Goal: Book appointment/travel/reservation

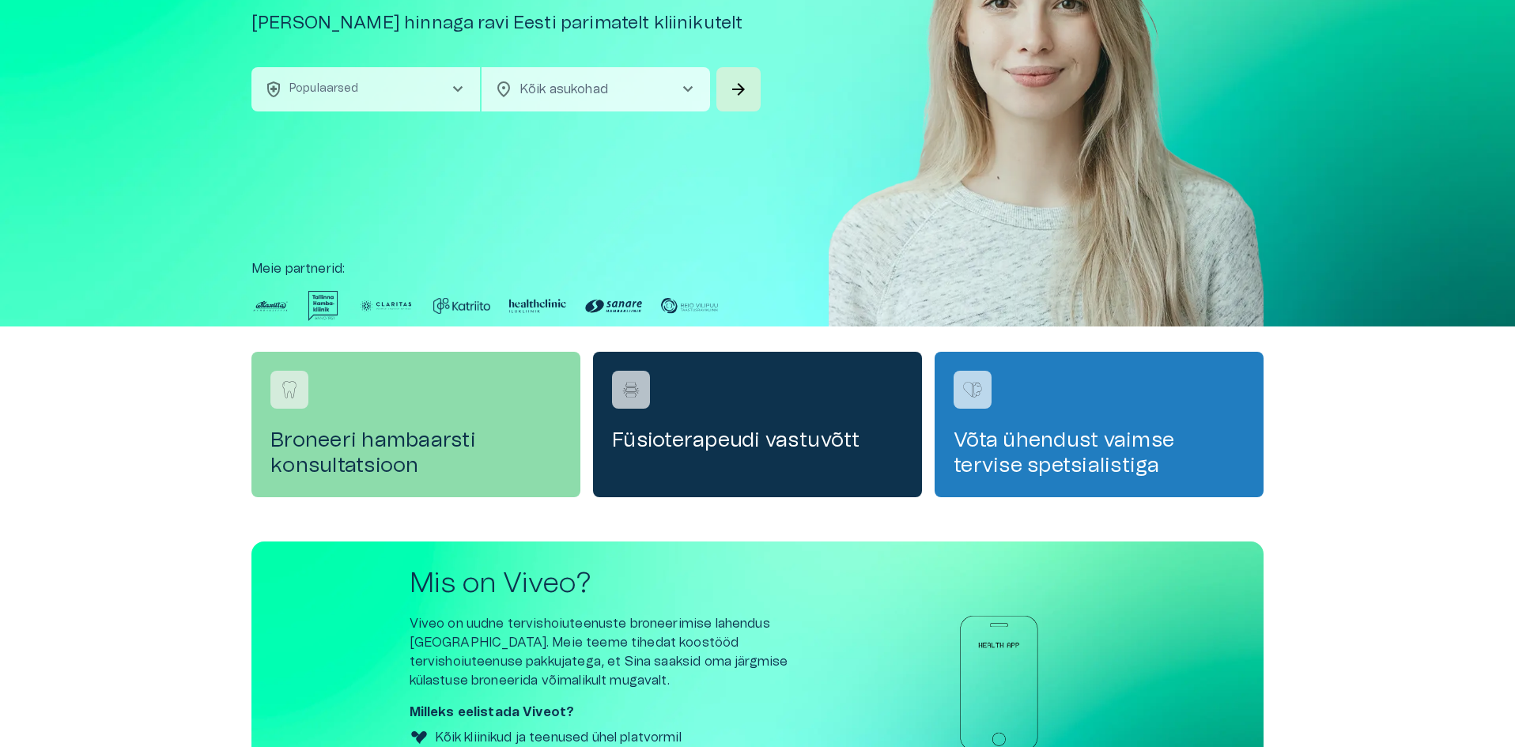
scroll to position [158, 0]
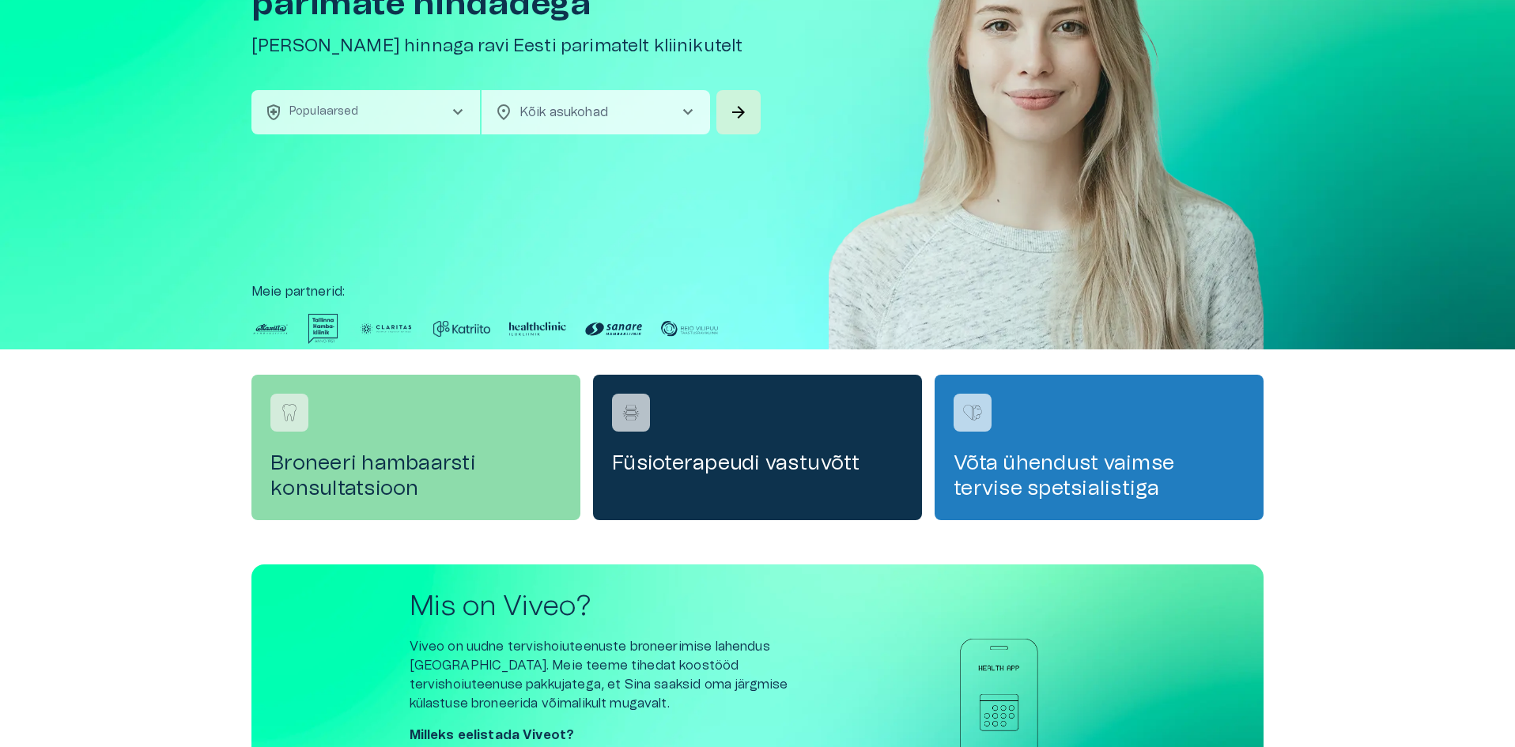
click at [400, 432] on div "Broneeri hambaarsti konsultatsioon" at bounding box center [415, 447] width 329 height 145
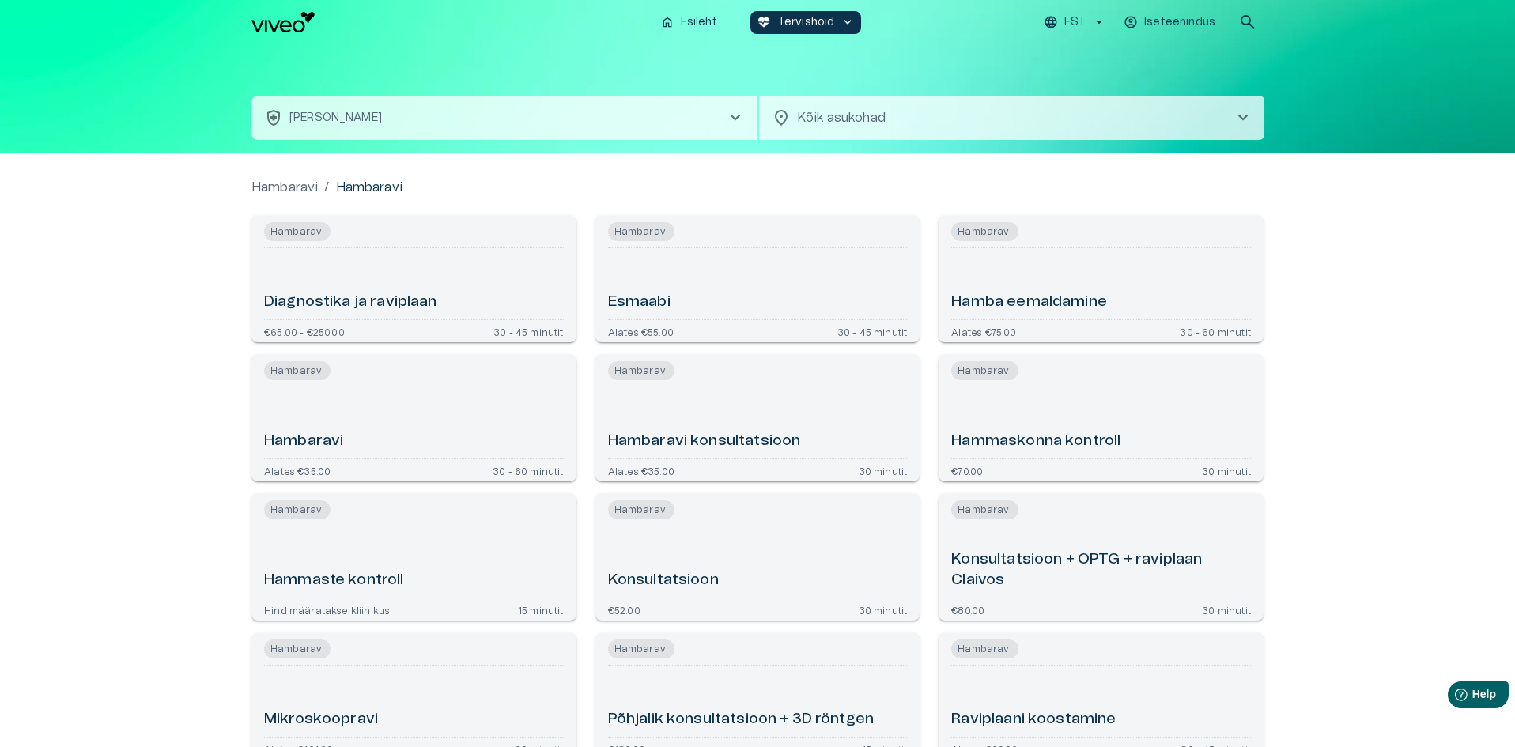
click at [698, 270] on div "Esmaabi" at bounding box center [758, 284] width 300 height 58
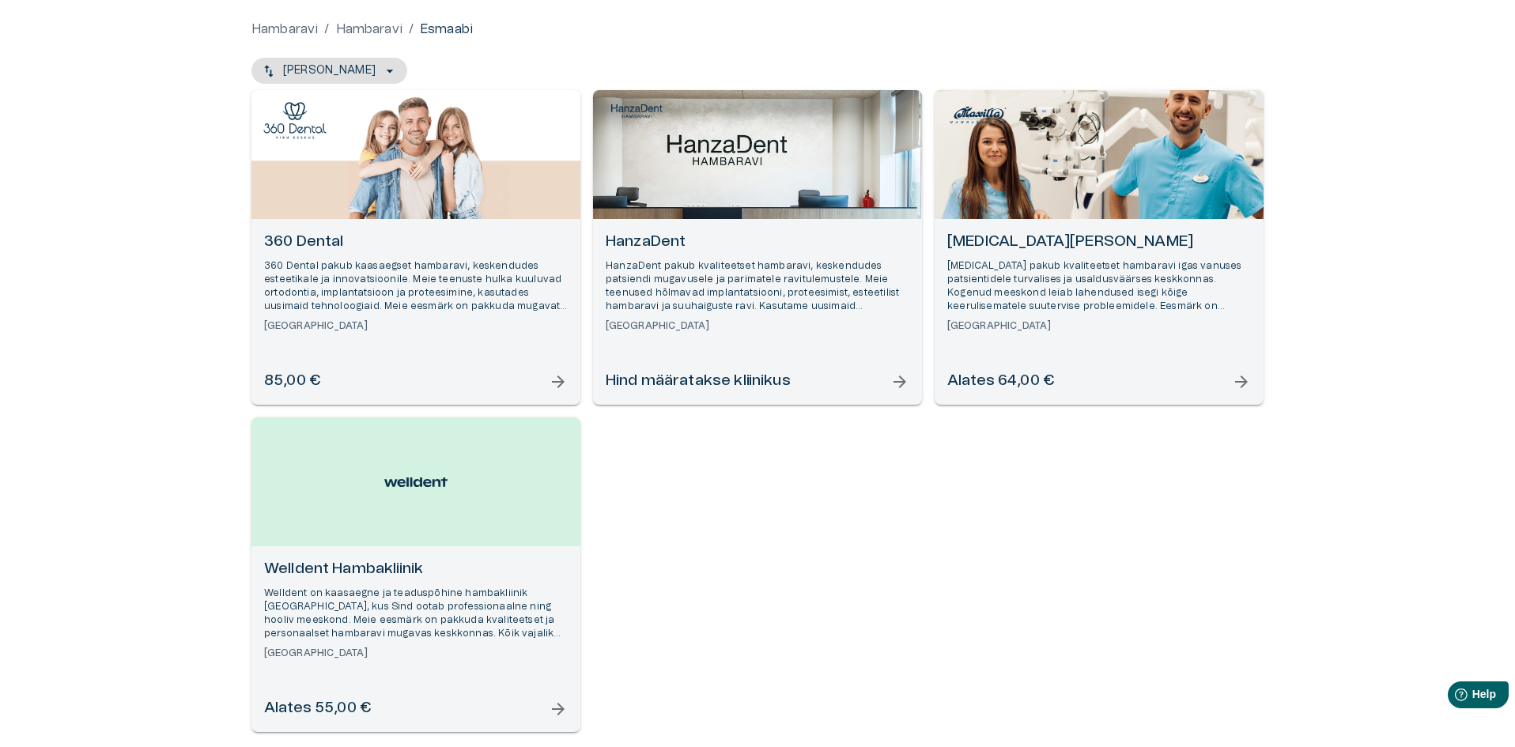
scroll to position [158, 0]
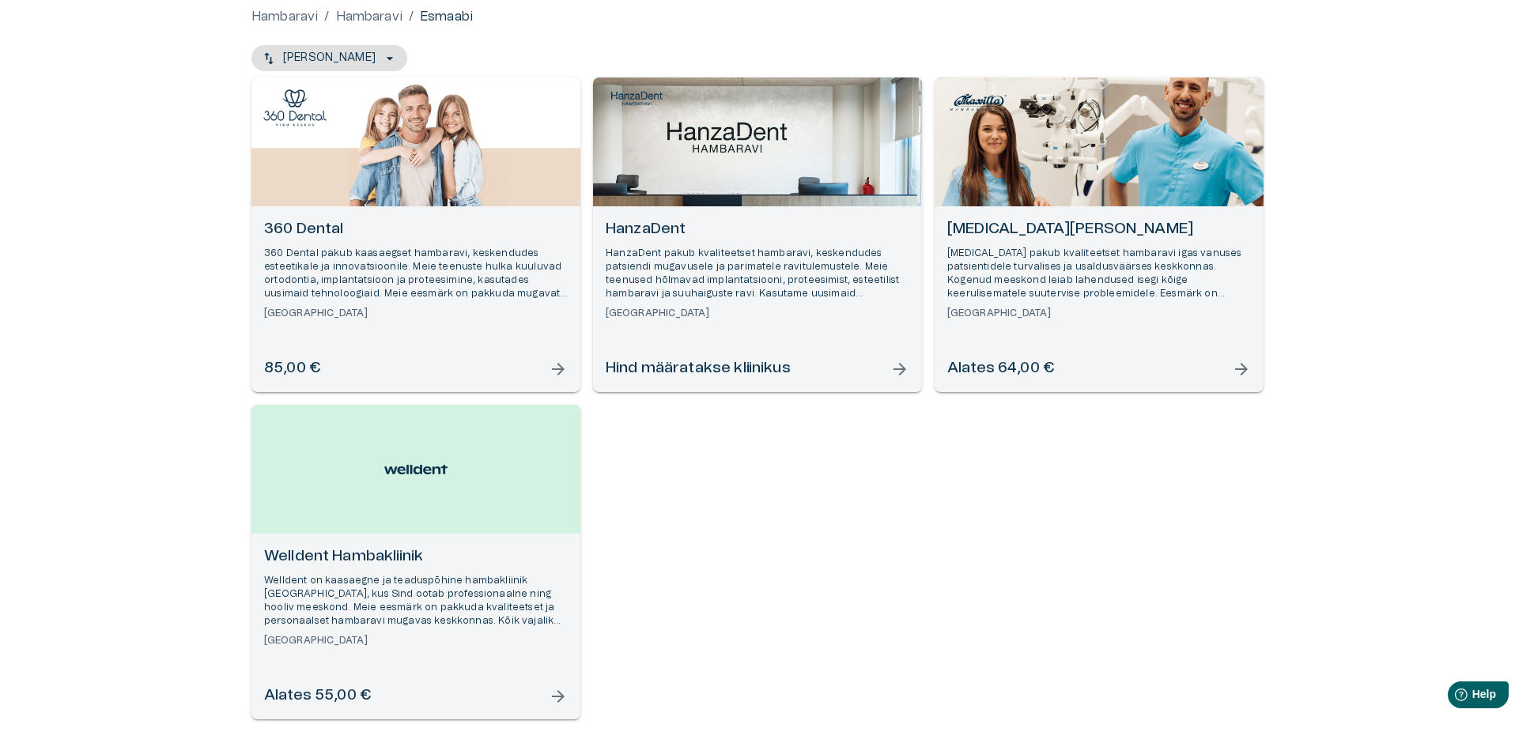
click at [782, 291] on p "HanzaDent pakub kvaliteetset hambaravi, keskendudes patsiendi mugavusele ja par…" at bounding box center [758, 274] width 304 height 55
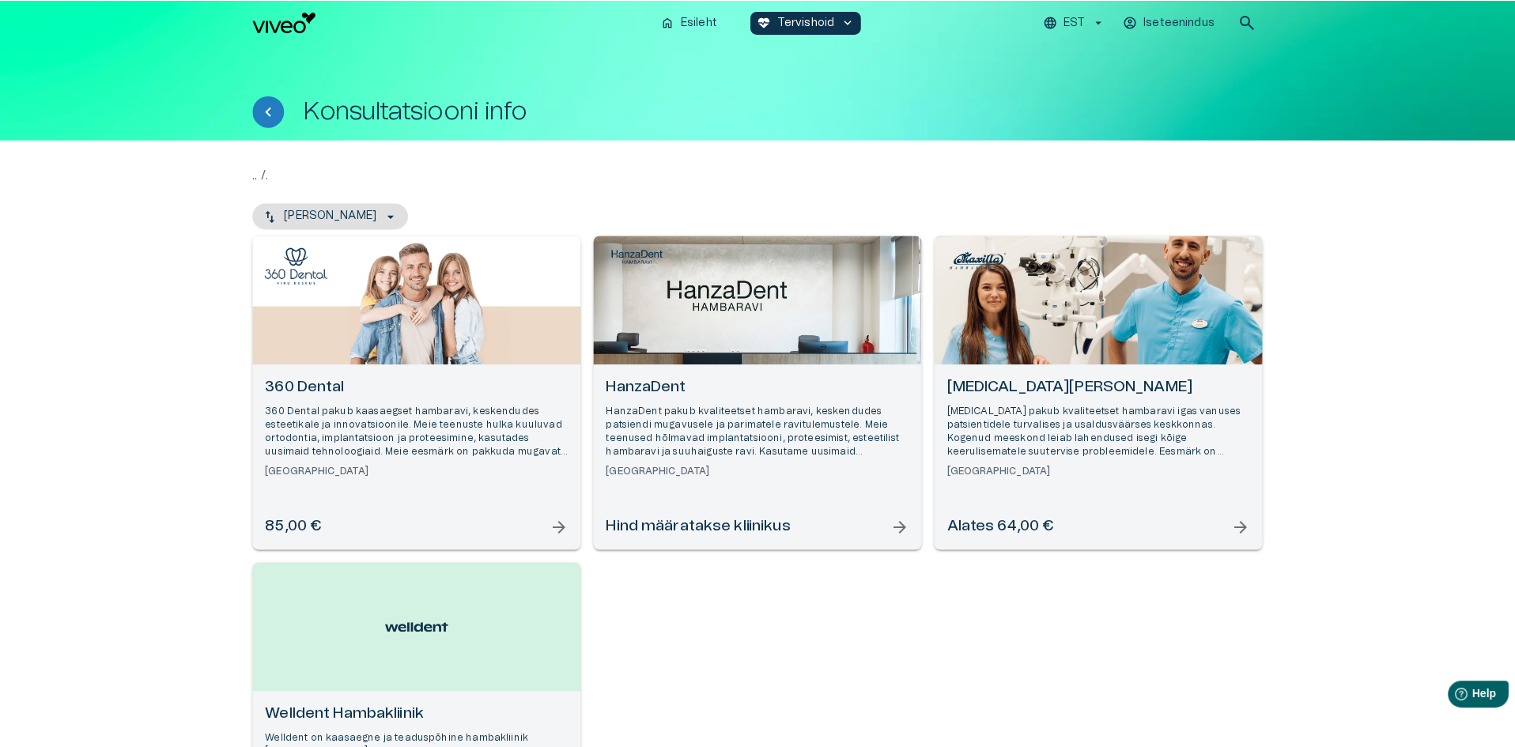
scroll to position [246, 0]
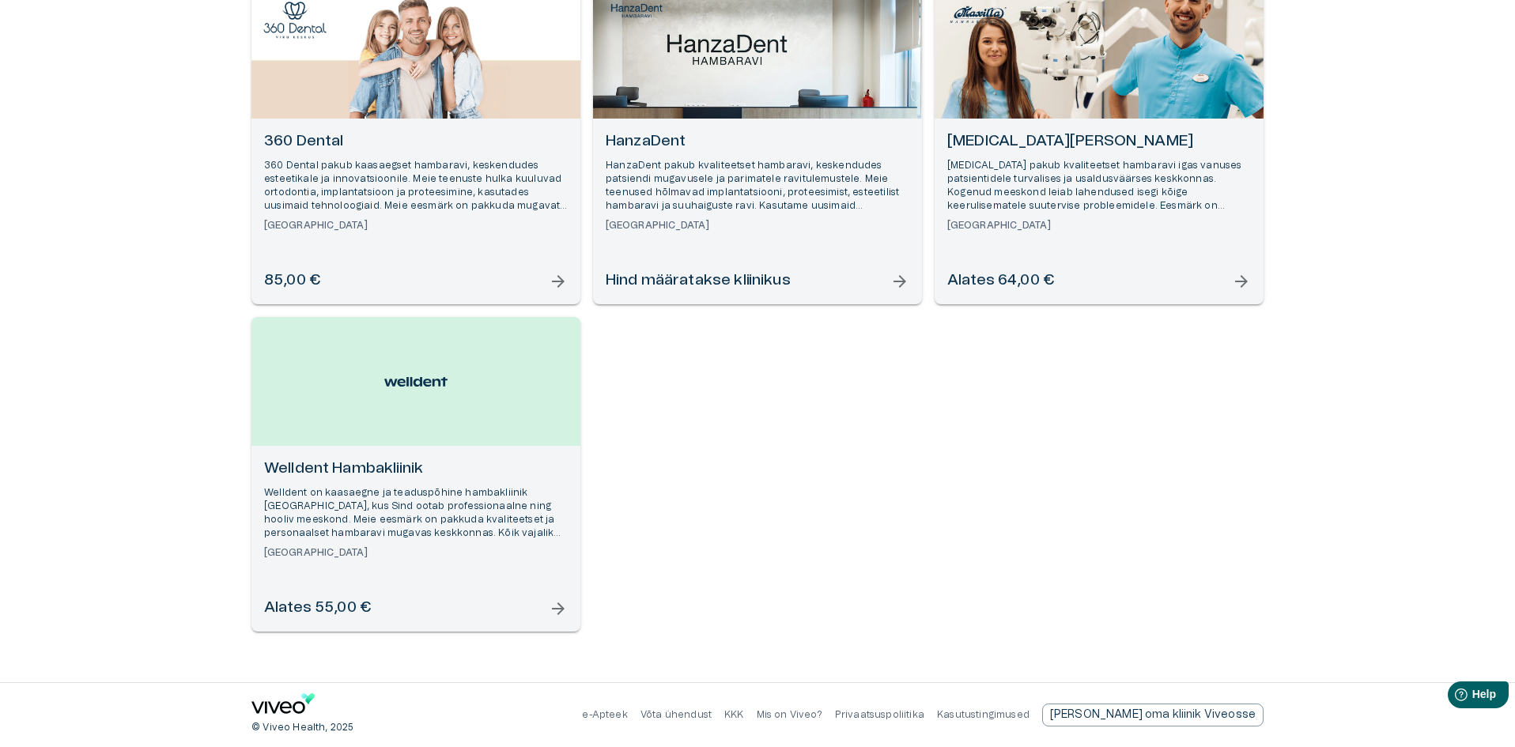
click at [1036, 209] on p "[MEDICAL_DATA] pakub kvaliteetset hambaravi igas vanuses patsientidele turvalis…" at bounding box center [1099, 186] width 304 height 55
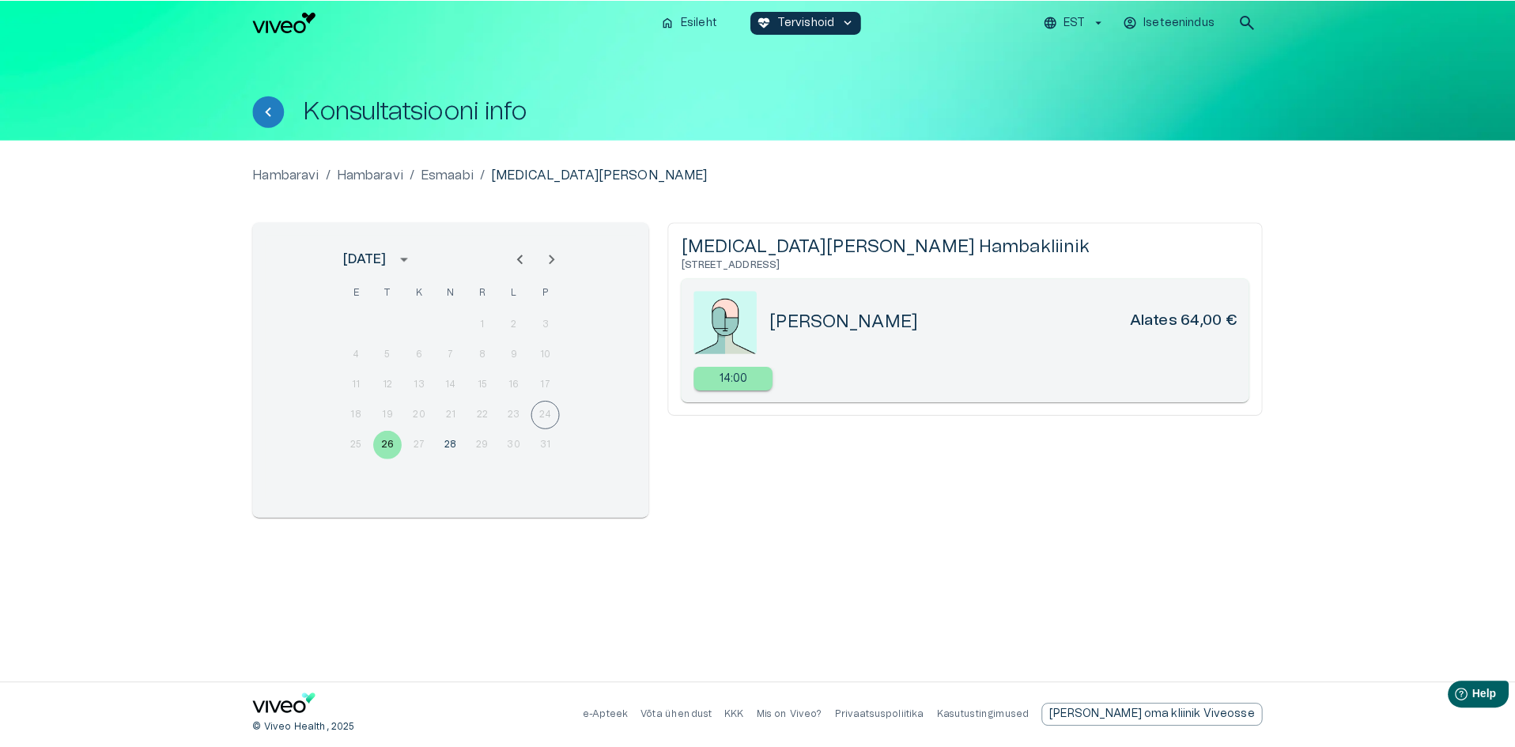
scroll to position [246, 0]
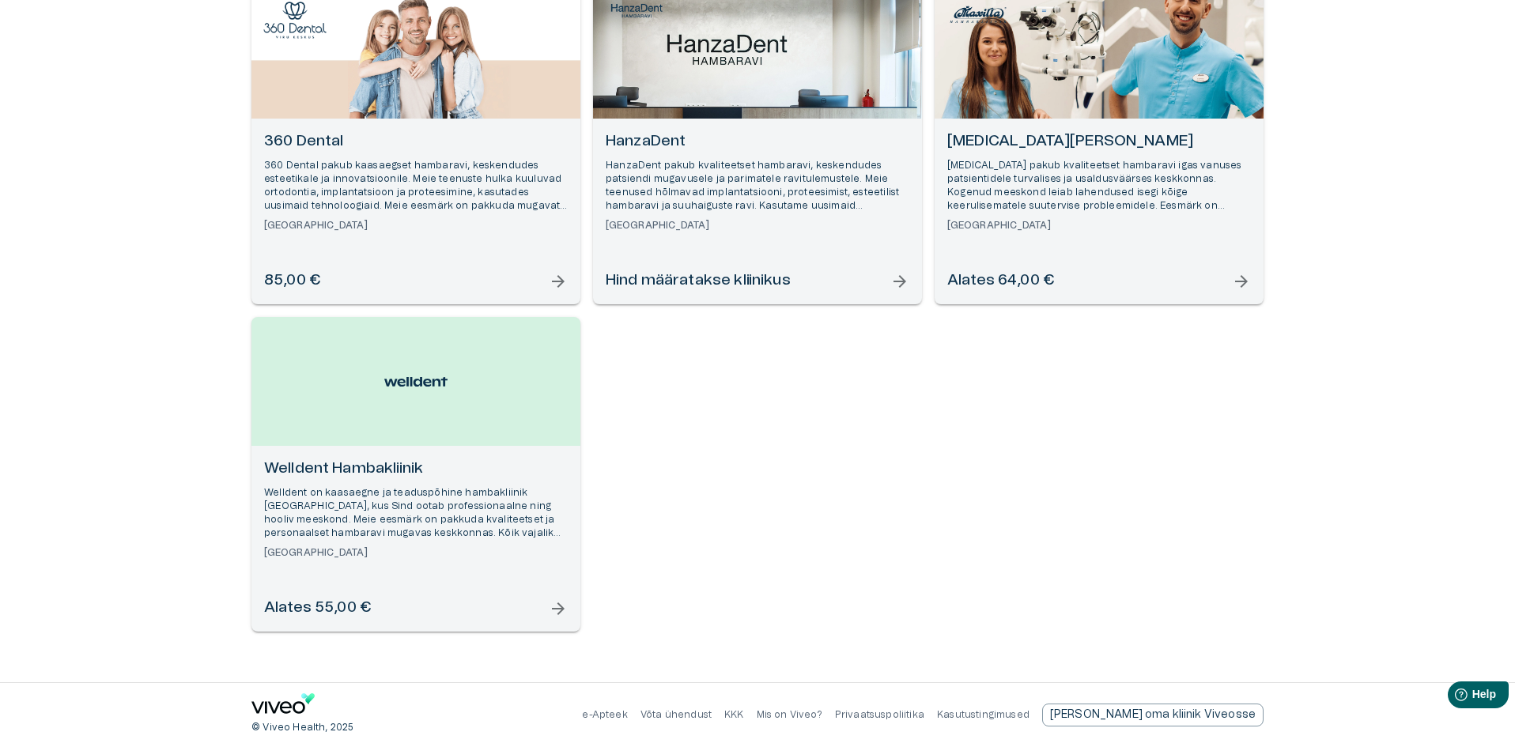
click at [313, 472] on h6 "Welldent Hambakliinik" at bounding box center [416, 469] width 304 height 21
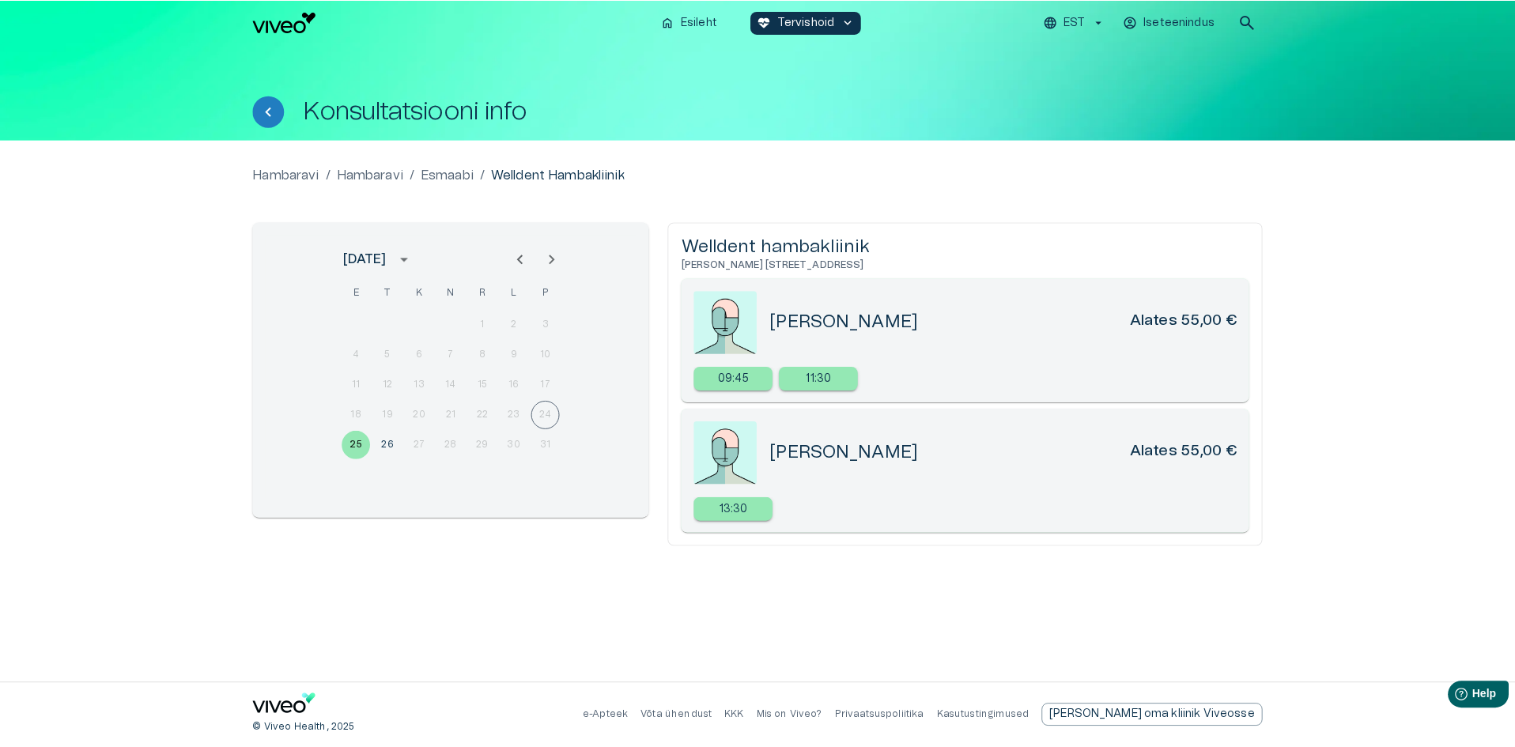
scroll to position [246, 0]
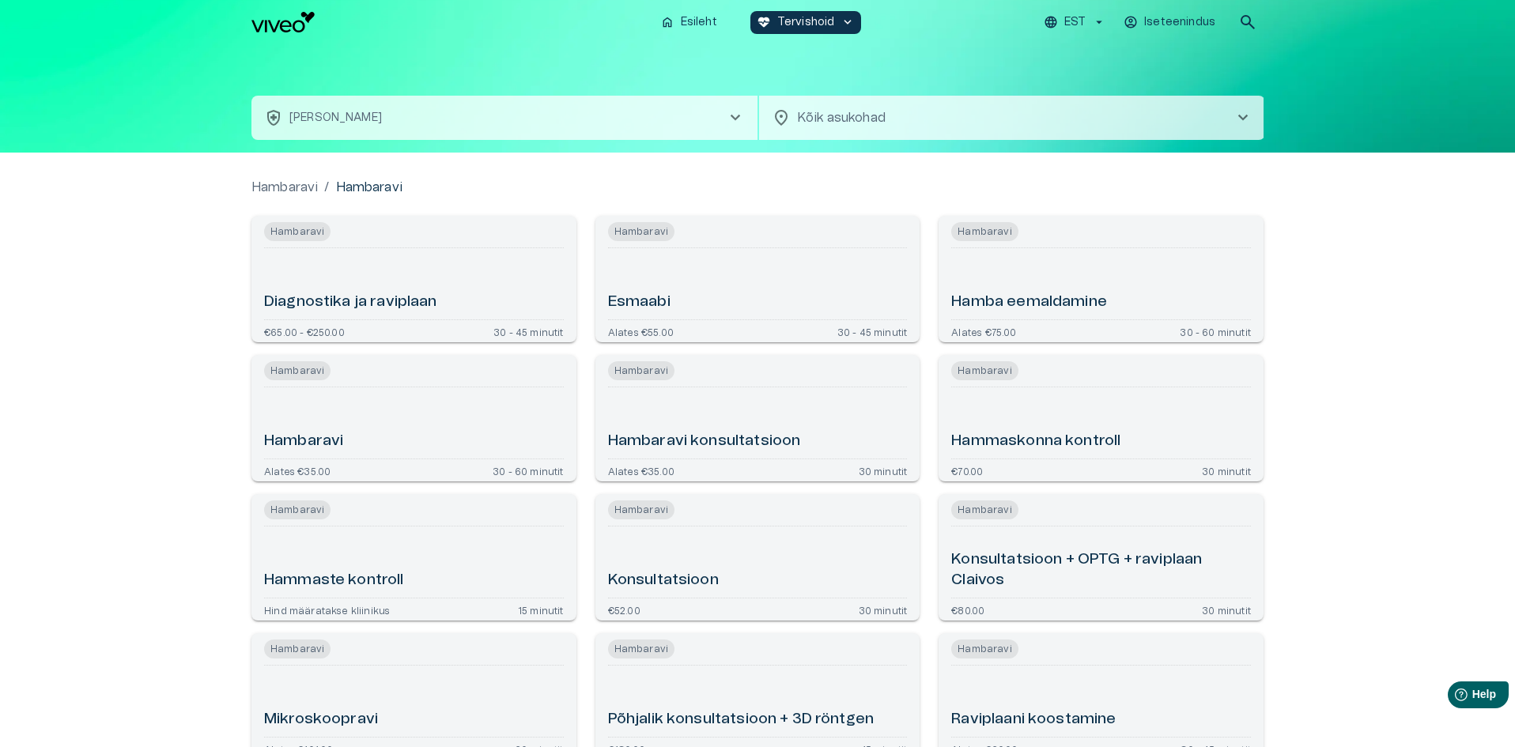
scroll to position [246, 0]
click at [700, 282] on div "Esmaabi" at bounding box center [758, 284] width 300 height 58
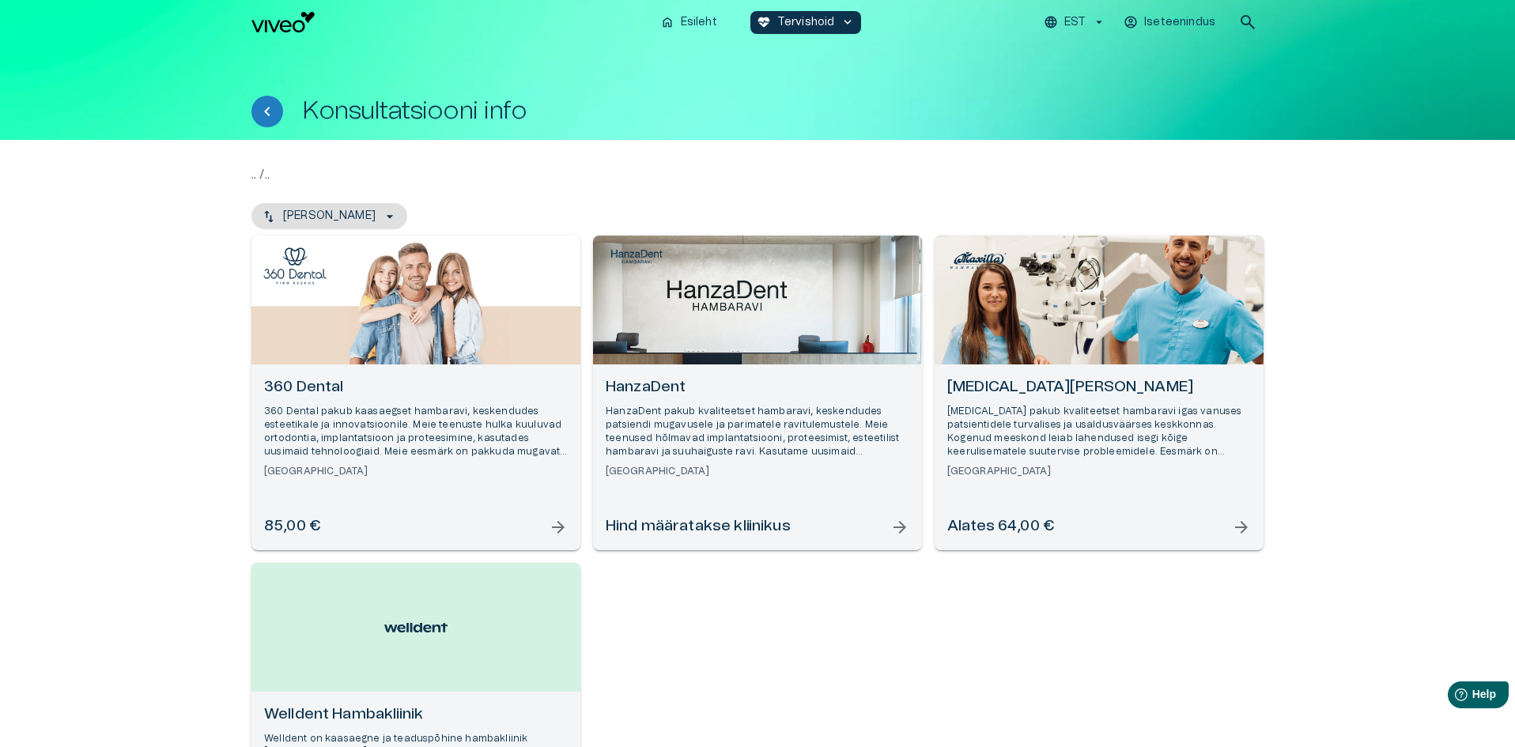
click at [787, 289] on div "Open selected supplier available booking dates" at bounding box center [757, 300] width 329 height 129
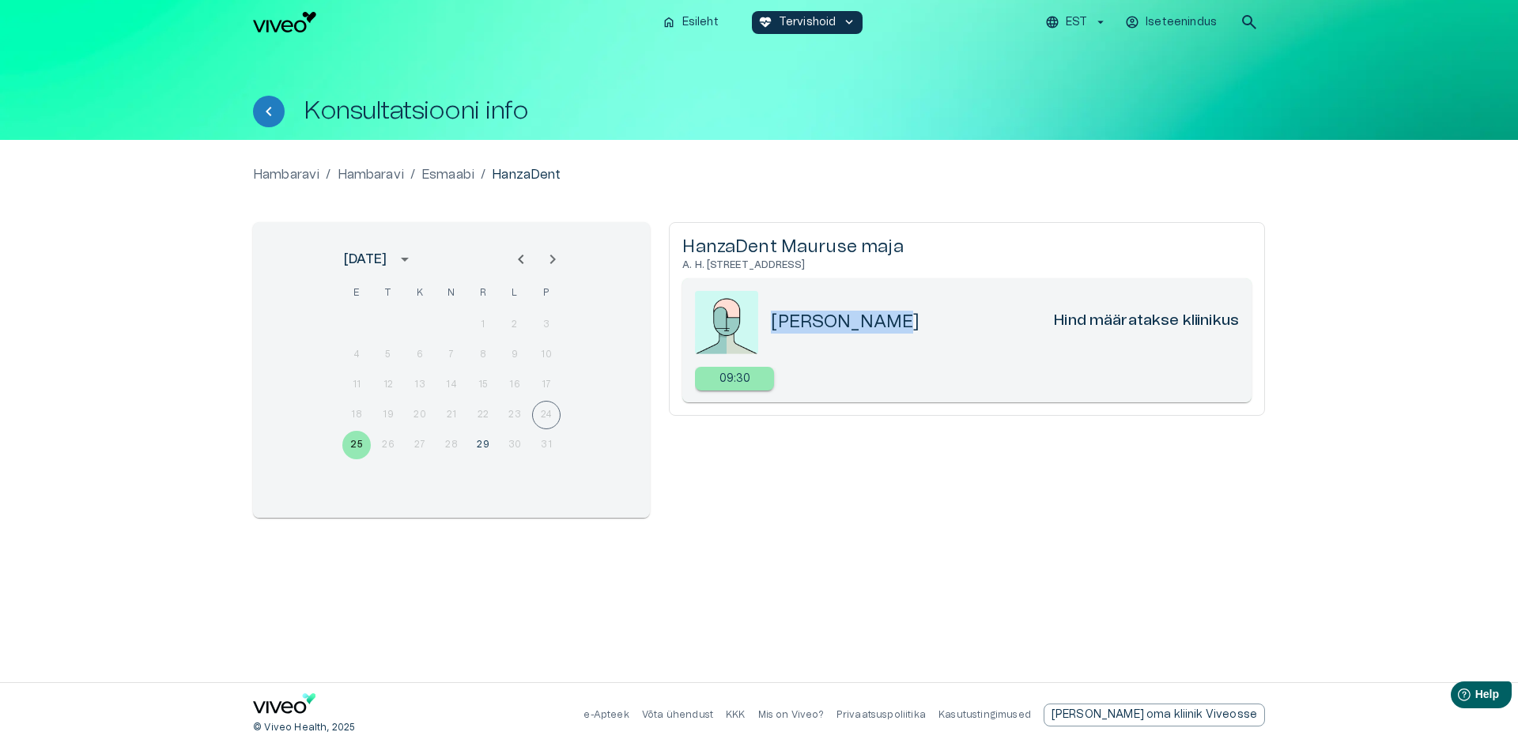
drag, startPoint x: 863, startPoint y: 323, endPoint x: 771, endPoint y: 323, distance: 92.5
click at [771, 323] on div "[PERSON_NAME] määratakse kliinikus" at bounding box center [1005, 322] width 468 height 23
copy h5 "[PERSON_NAME]"
